Goal: Find specific page/section: Find specific page/section

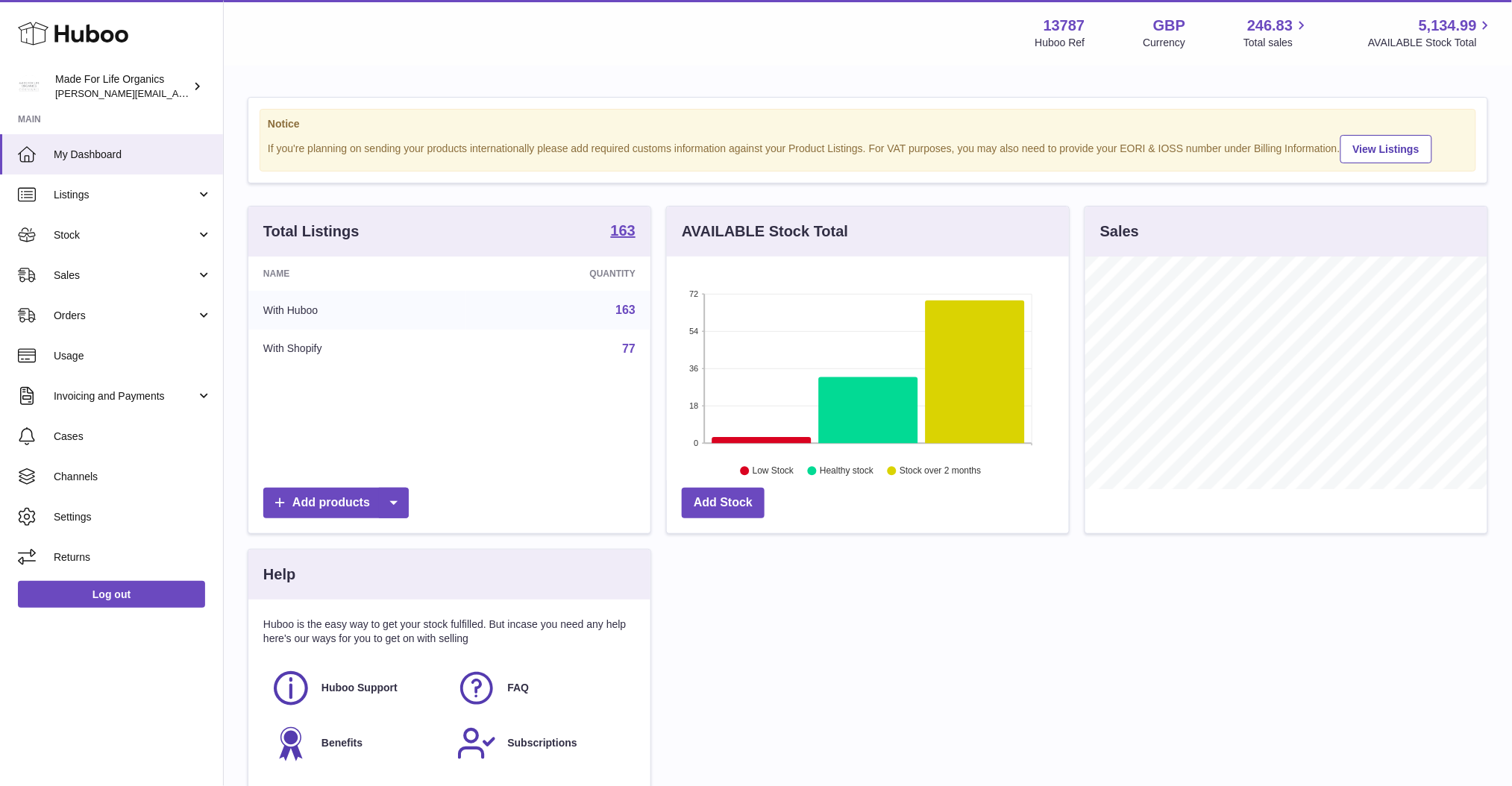
scroll to position [232, 402]
click at [184, 314] on span "Orders" at bounding box center [124, 315] width 142 height 14
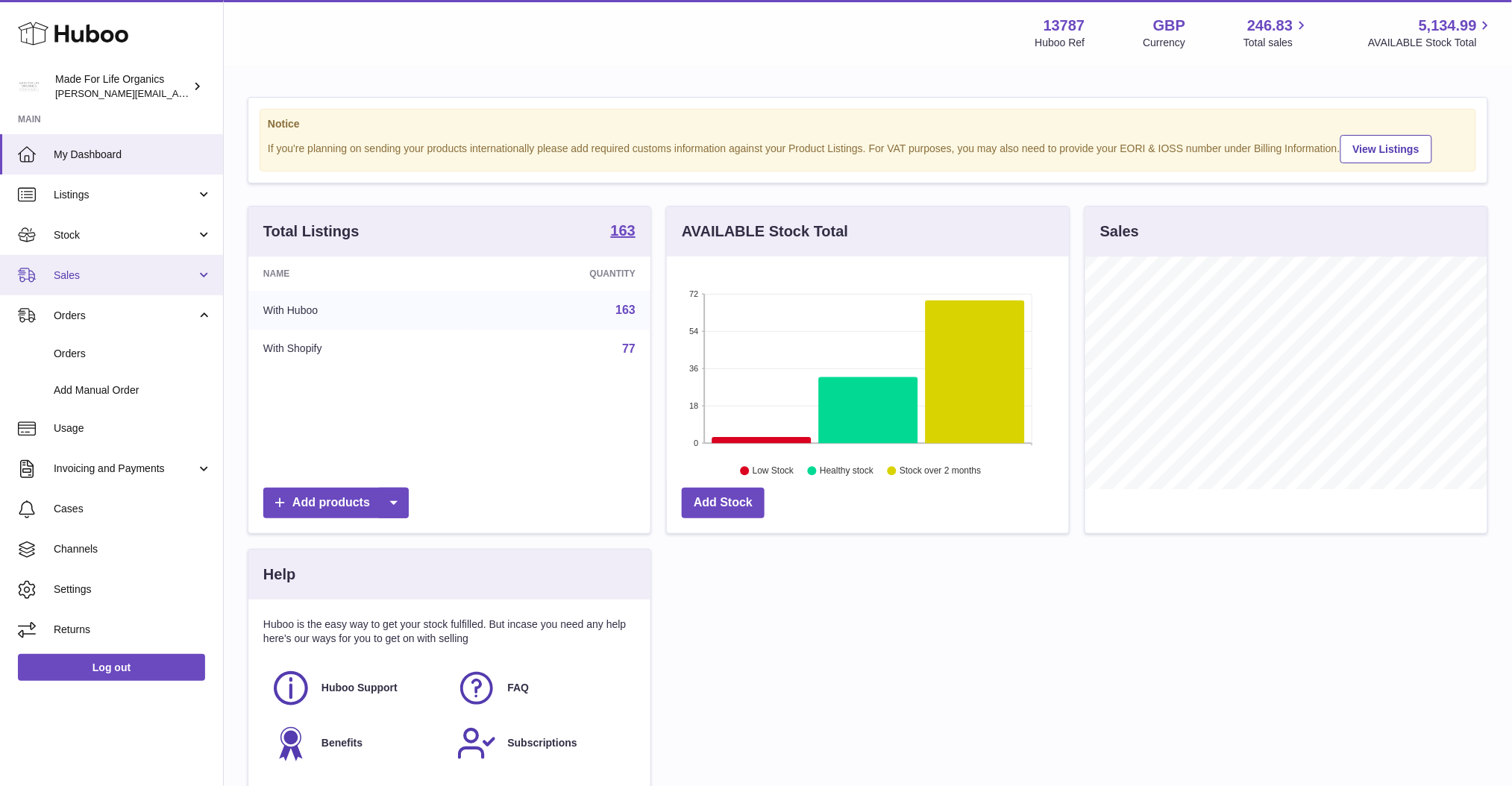
click at [177, 276] on span "Sales" at bounding box center [124, 275] width 142 height 14
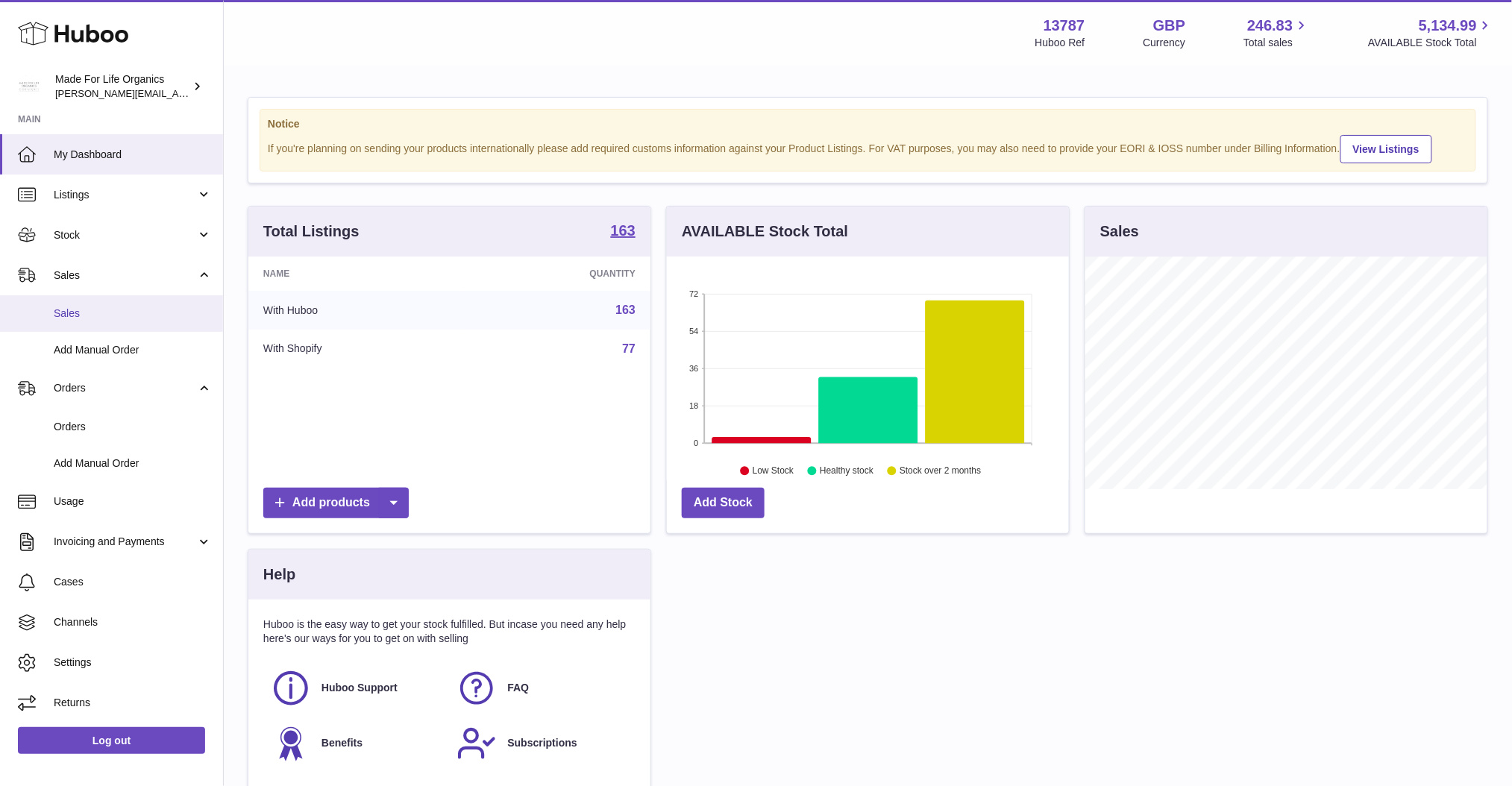
click at [153, 311] on span "Sales" at bounding box center [132, 313] width 158 height 14
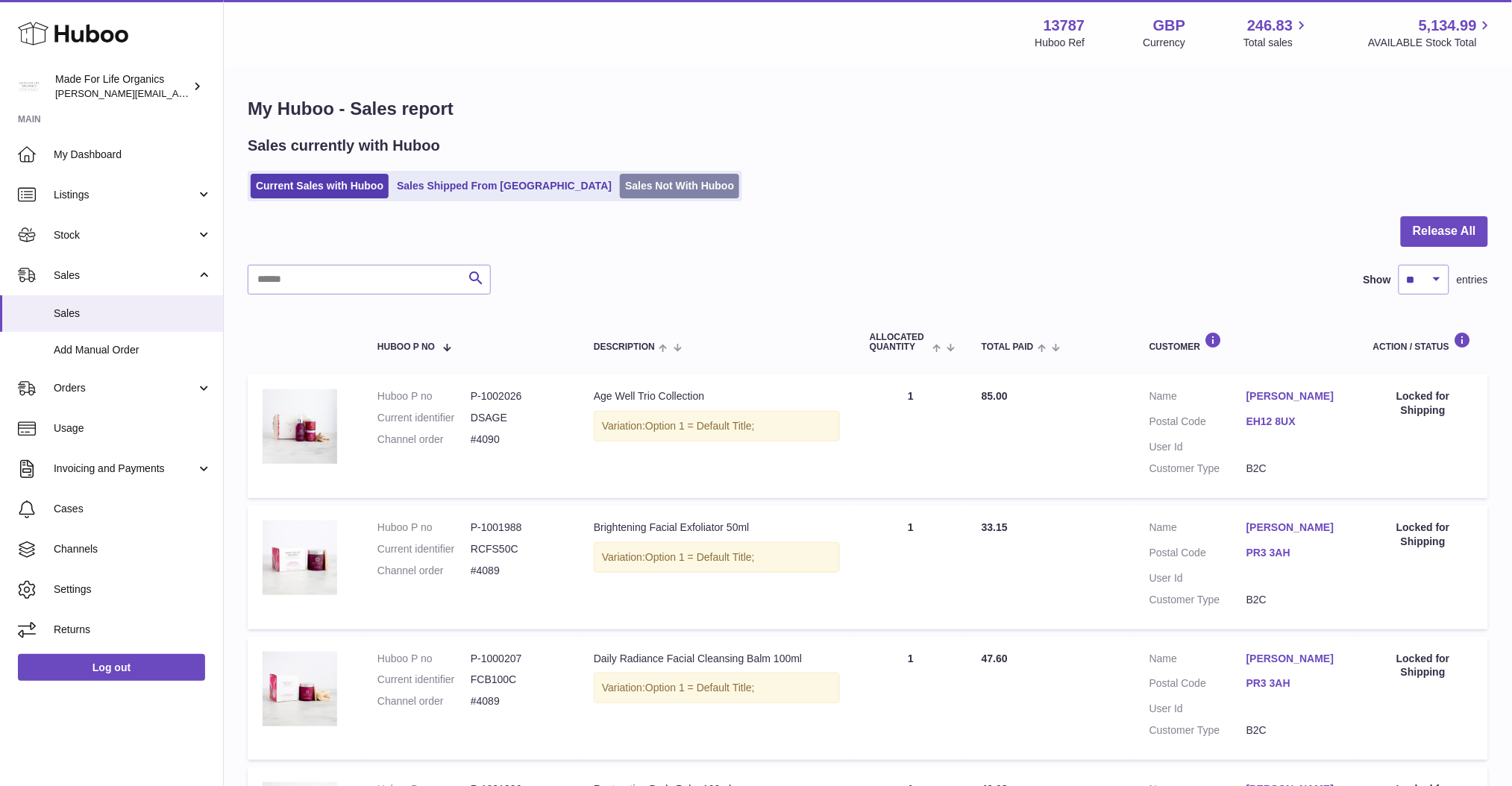
click at [619, 192] on link "Sales Not With Huboo" at bounding box center [679, 186] width 120 height 24
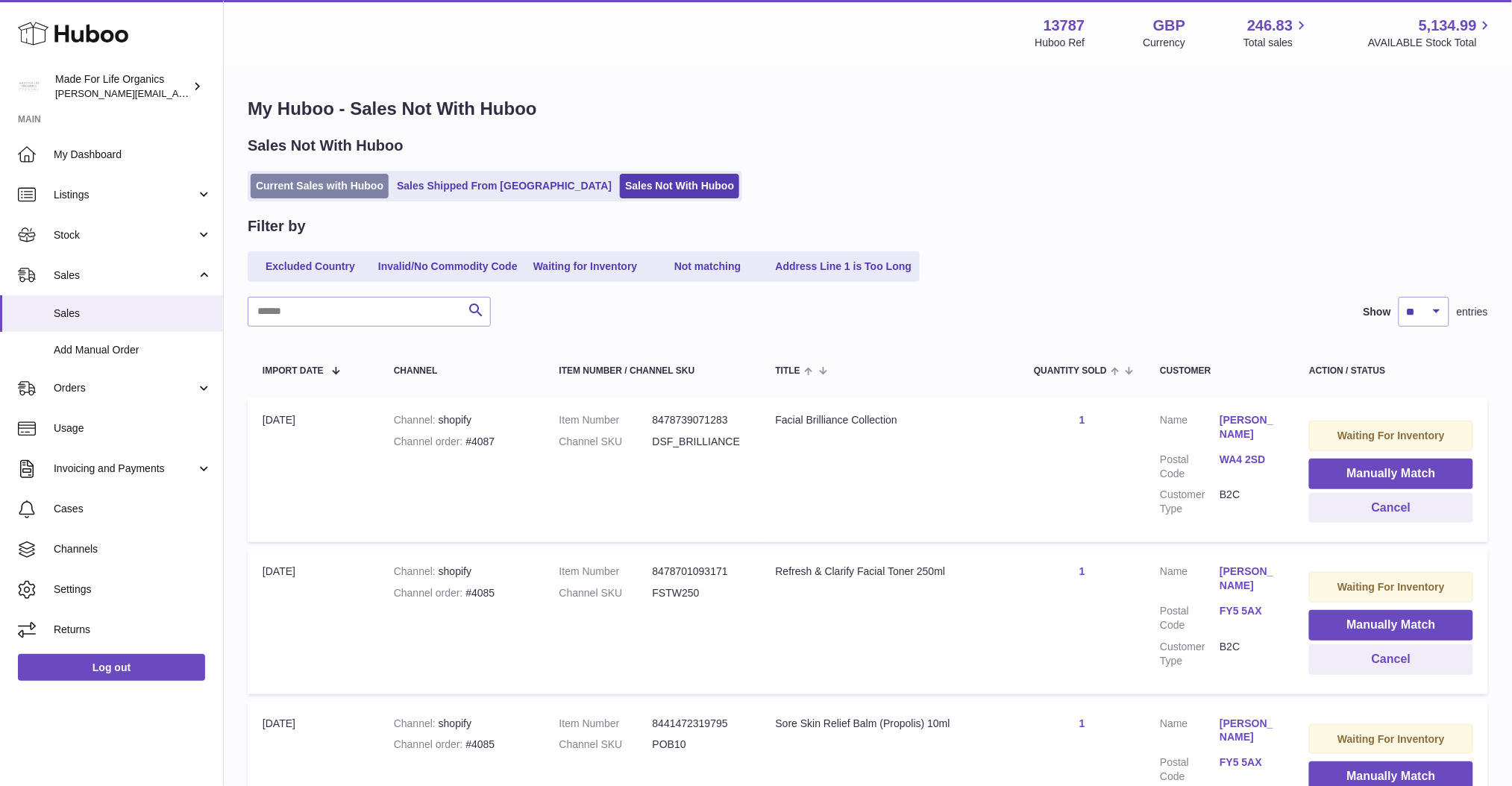
click at [339, 189] on link "Current Sales with Huboo" at bounding box center [319, 186] width 138 height 24
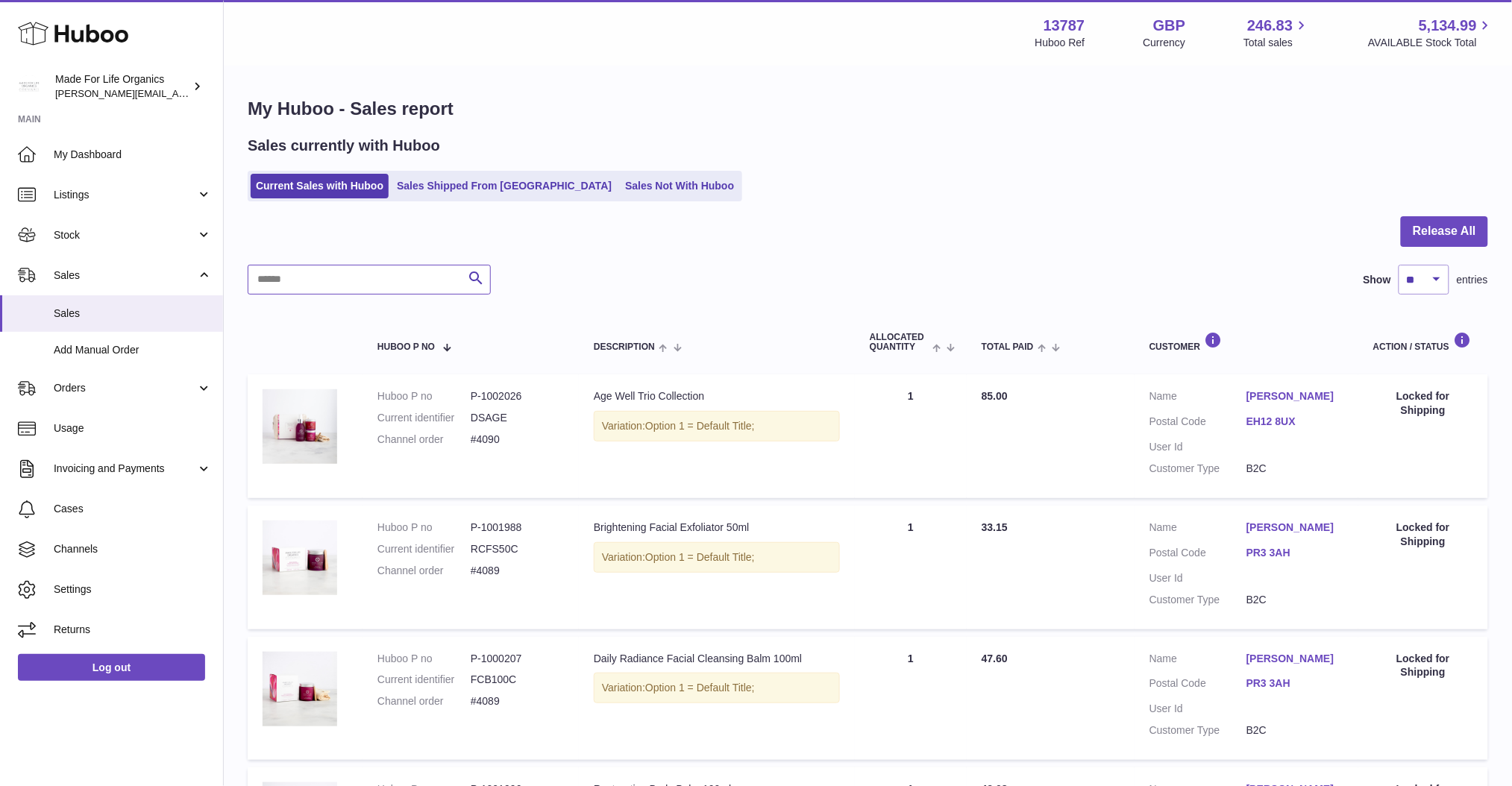
click at [346, 283] on input "text" at bounding box center [370, 280] width 243 height 30
type input "***"
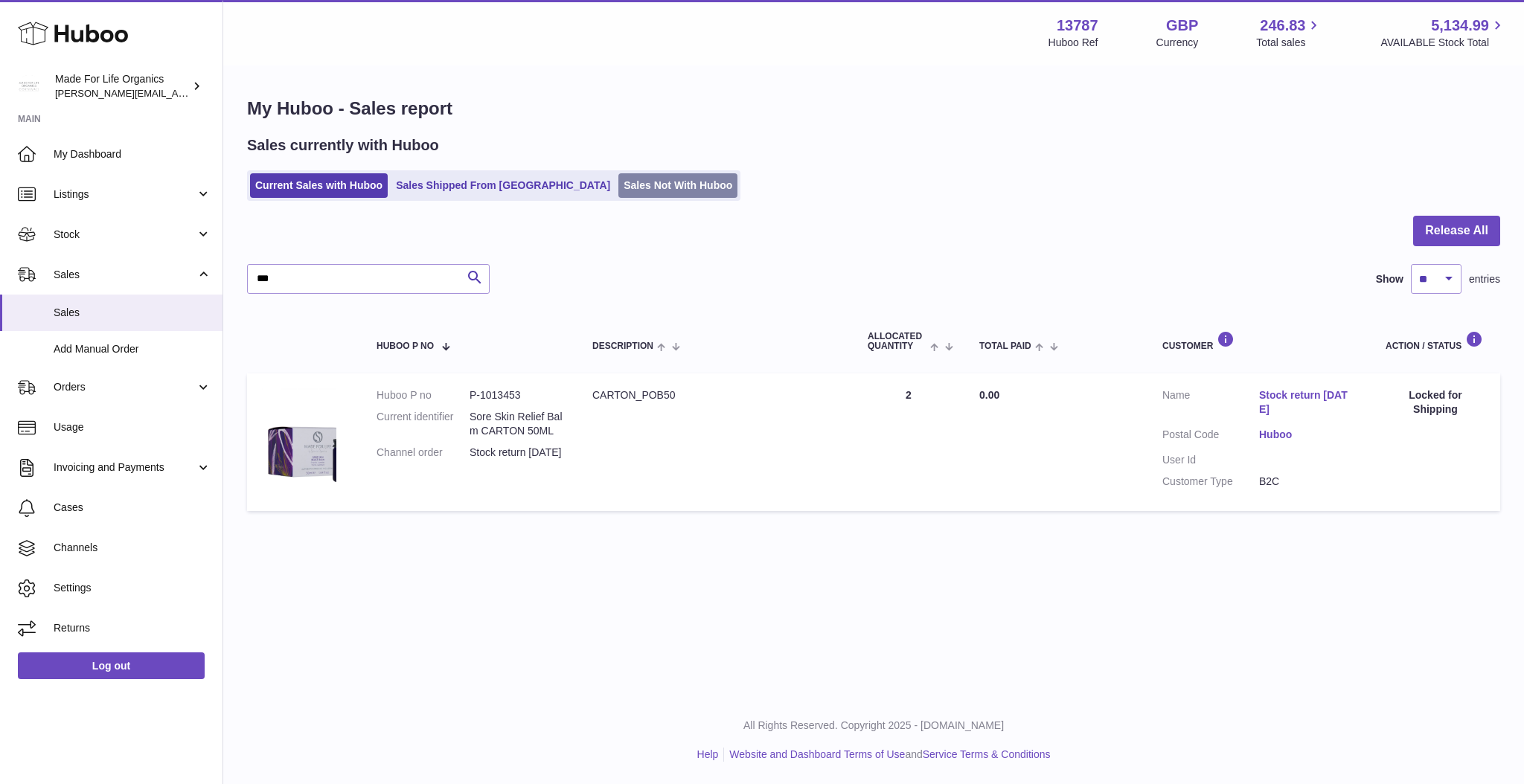
click at [618, 176] on link "Sales Not With Huboo" at bounding box center [678, 186] width 120 height 24
